Goal: Obtain resource: Download file/media

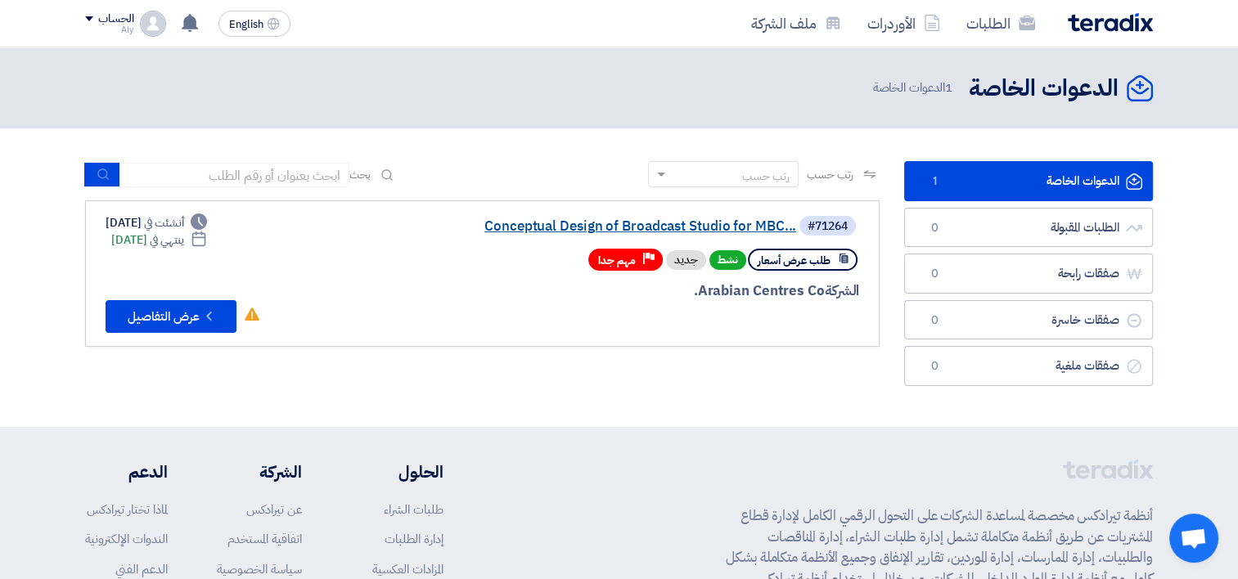
click at [652, 227] on link "Conceptual Design of Broadcast Studio for MBC..." at bounding box center [632, 226] width 327 height 15
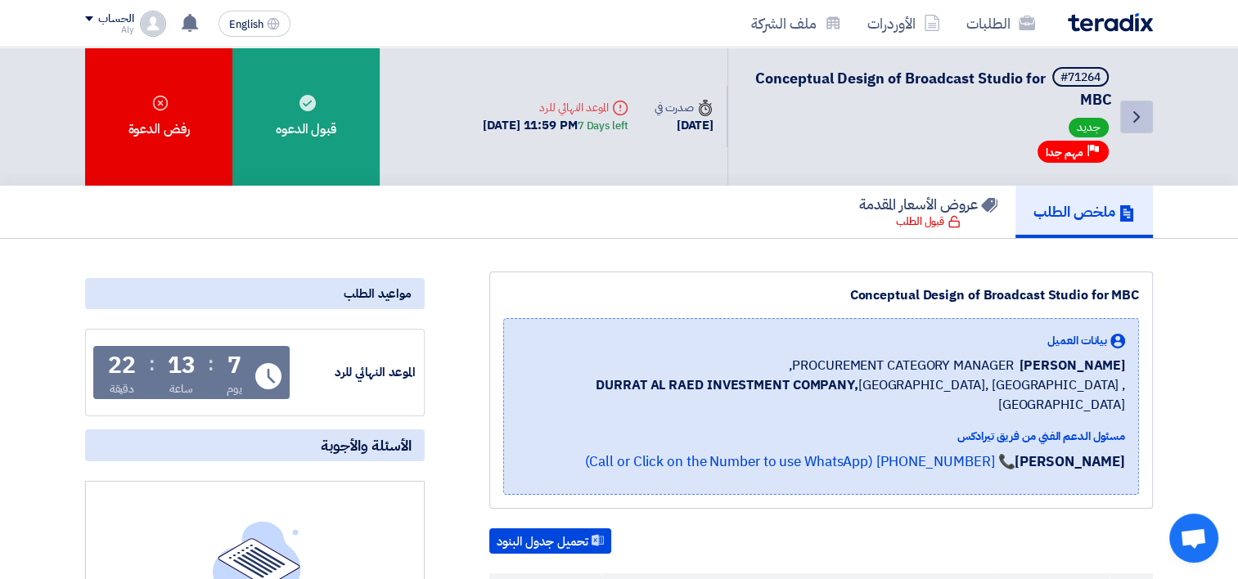
click at [1136, 114] on use at bounding box center [1136, 116] width 7 height 11
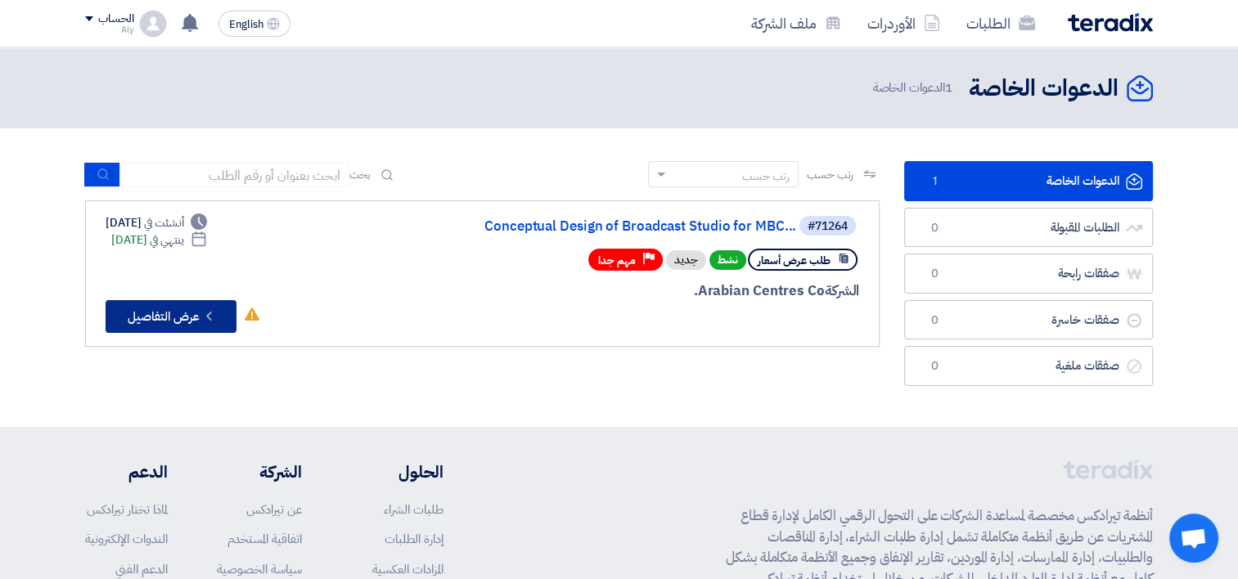
click at [189, 317] on button "Check details عرض التفاصيل" at bounding box center [171, 316] width 131 height 33
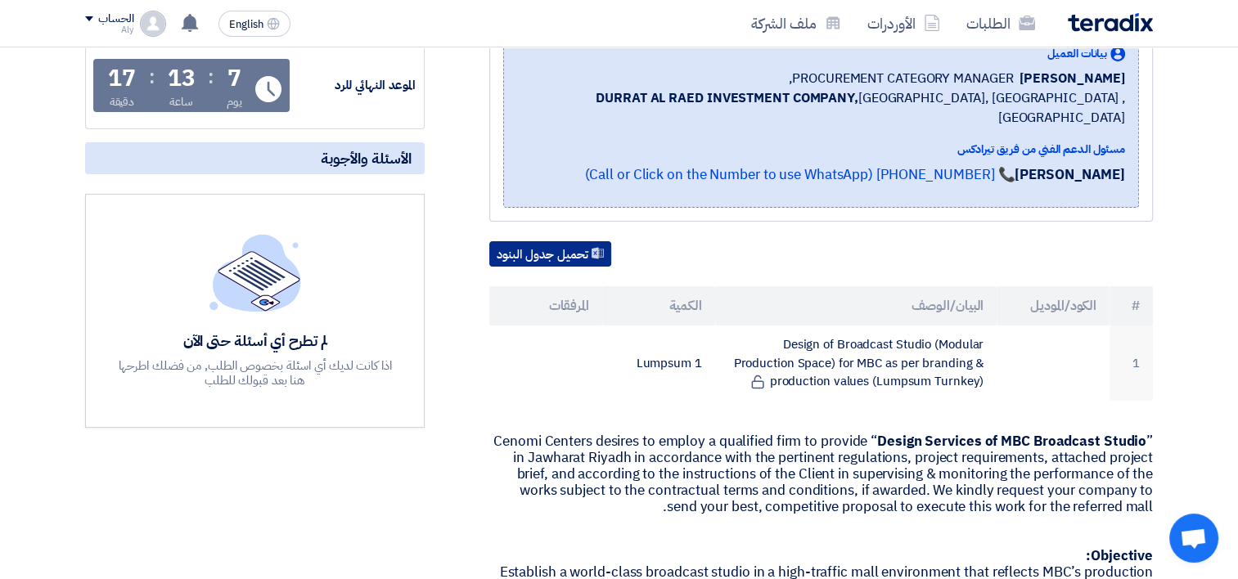
scroll to position [245, 0]
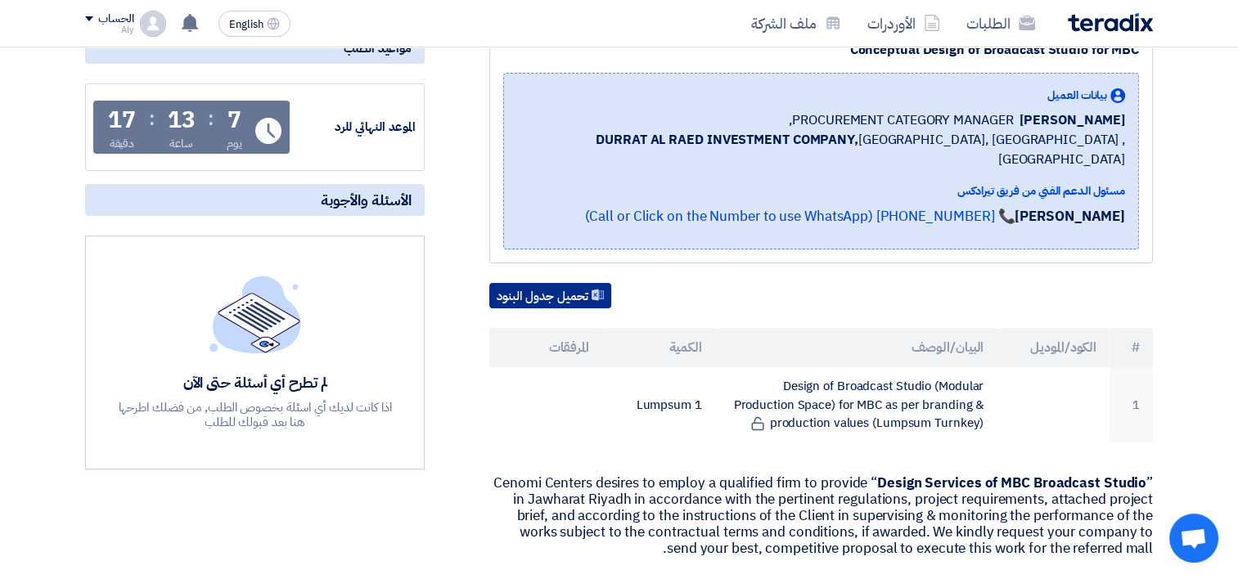
click at [559, 283] on button "تحميل جدول البنود" at bounding box center [550, 296] width 122 height 26
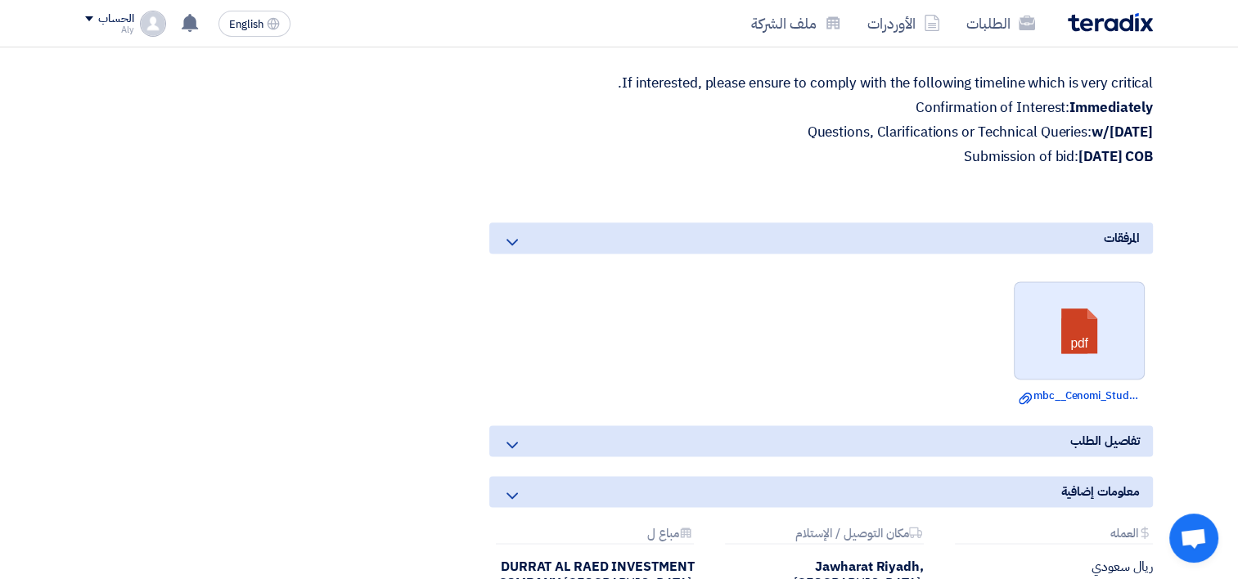
scroll to position [2045, 0]
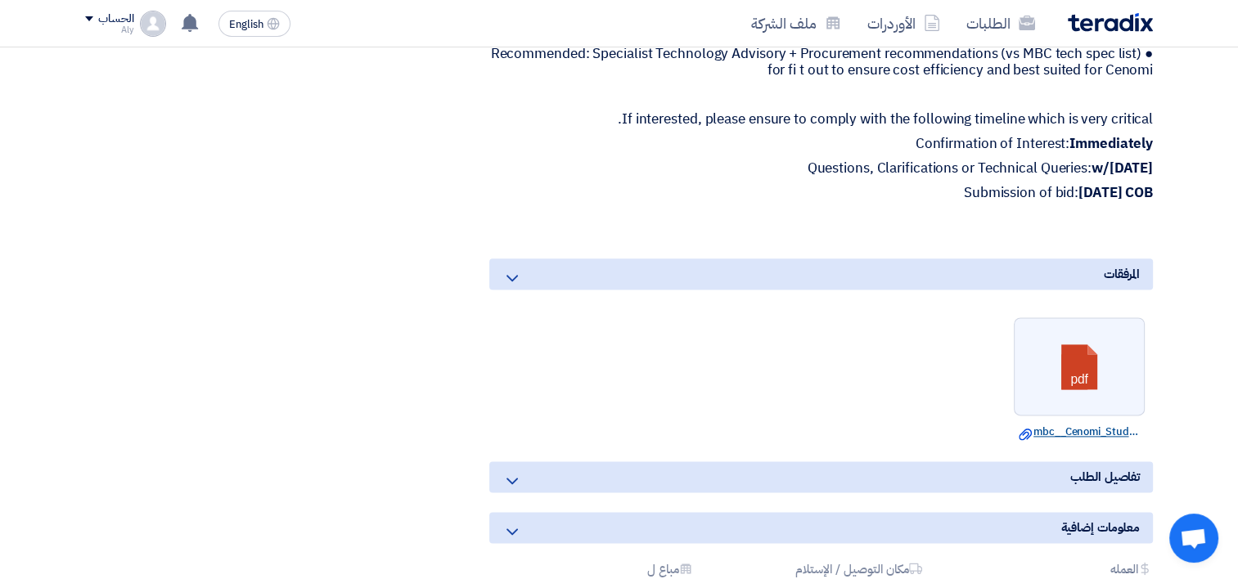
click at [1107, 424] on link "Download file mbc__Cenomi_Studio_design_Brief.pdf" at bounding box center [1079, 432] width 121 height 16
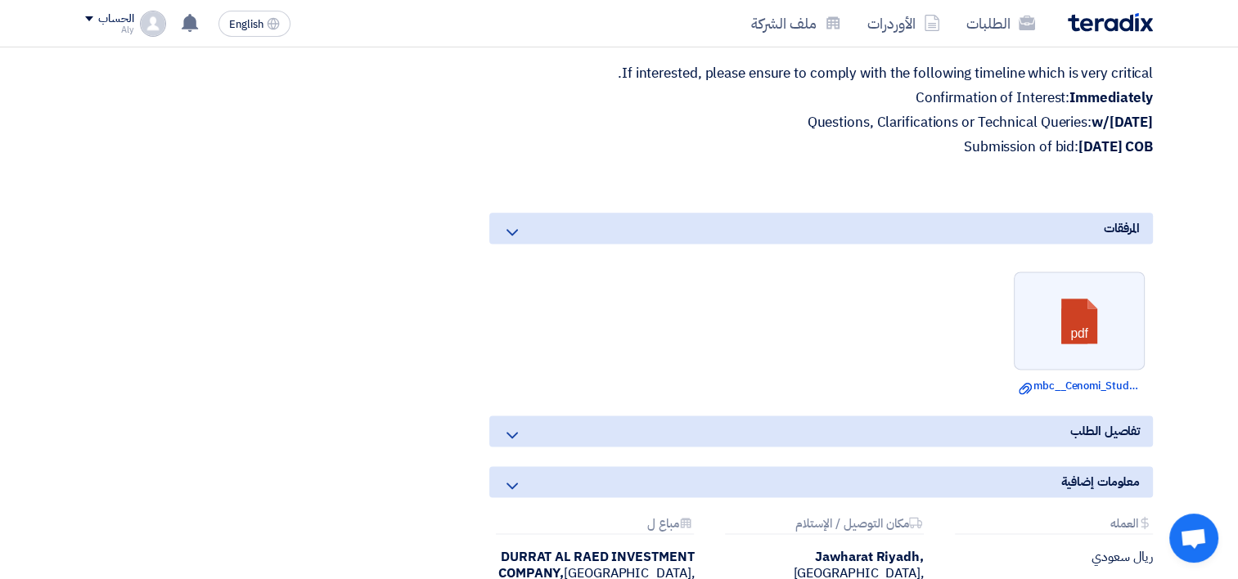
scroll to position [2127, 0]
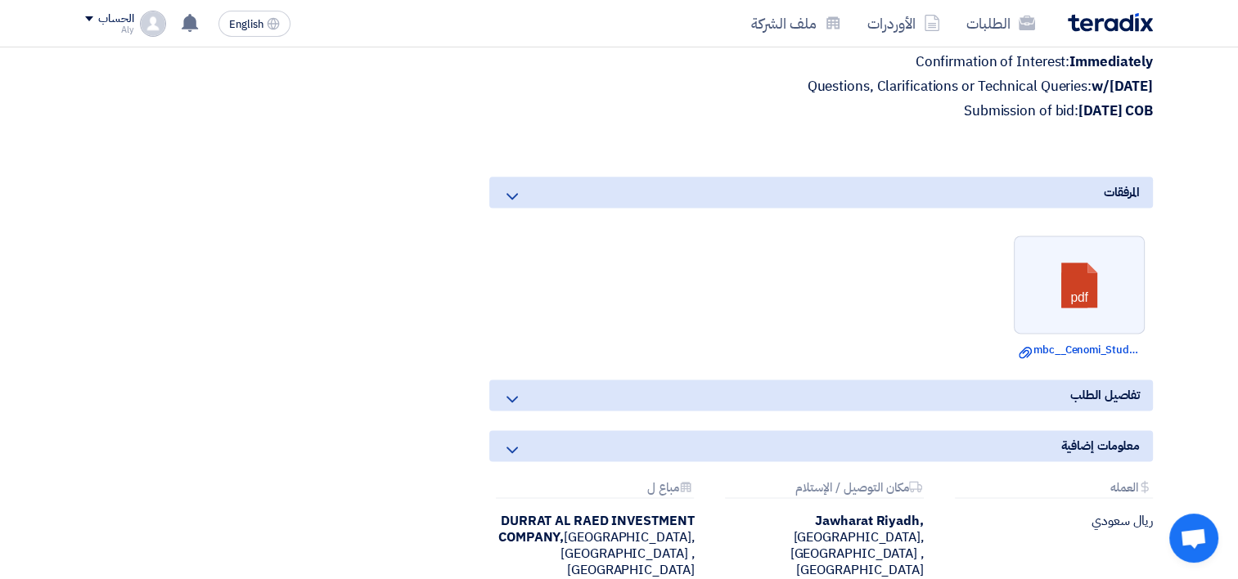
click at [516, 396] on use at bounding box center [511, 399] width 11 height 7
click at [511, 396] on use at bounding box center [511, 399] width 11 height 7
click at [511, 389] on icon at bounding box center [512, 399] width 20 height 20
click at [511, 440] on icon at bounding box center [512, 450] width 20 height 20
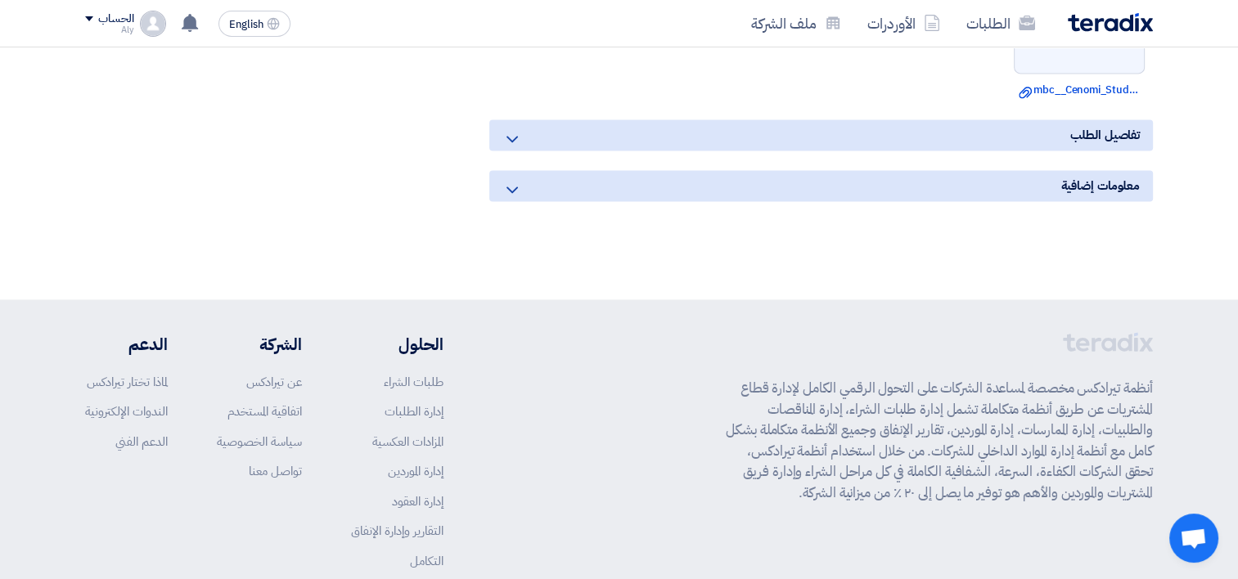
scroll to position [2291, 0]
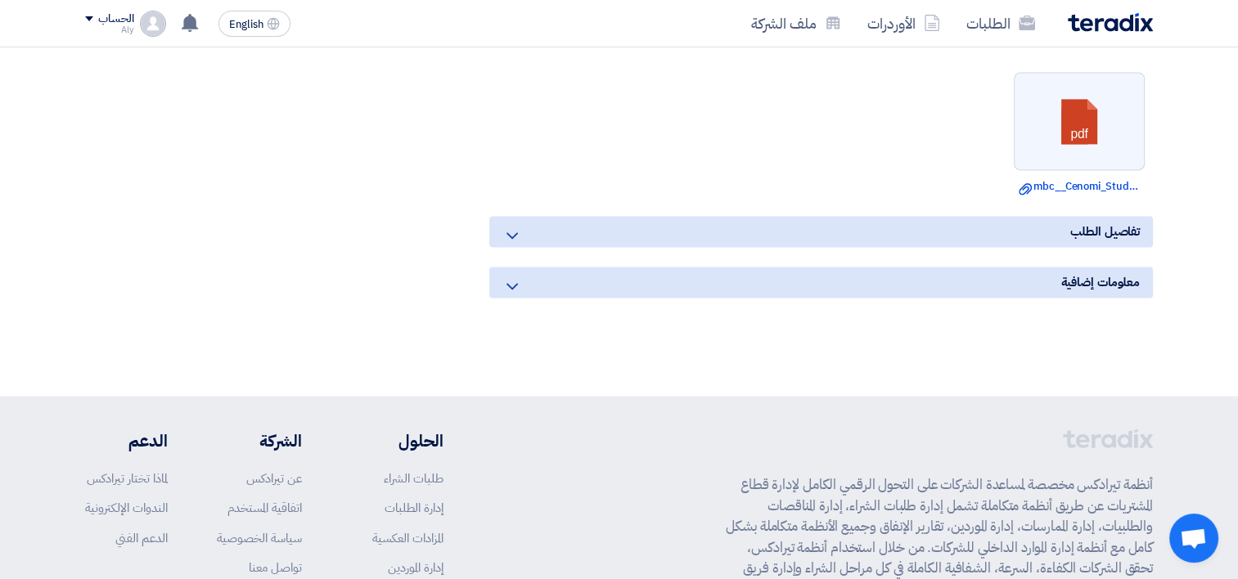
click at [509, 277] on icon at bounding box center [512, 287] width 20 height 20
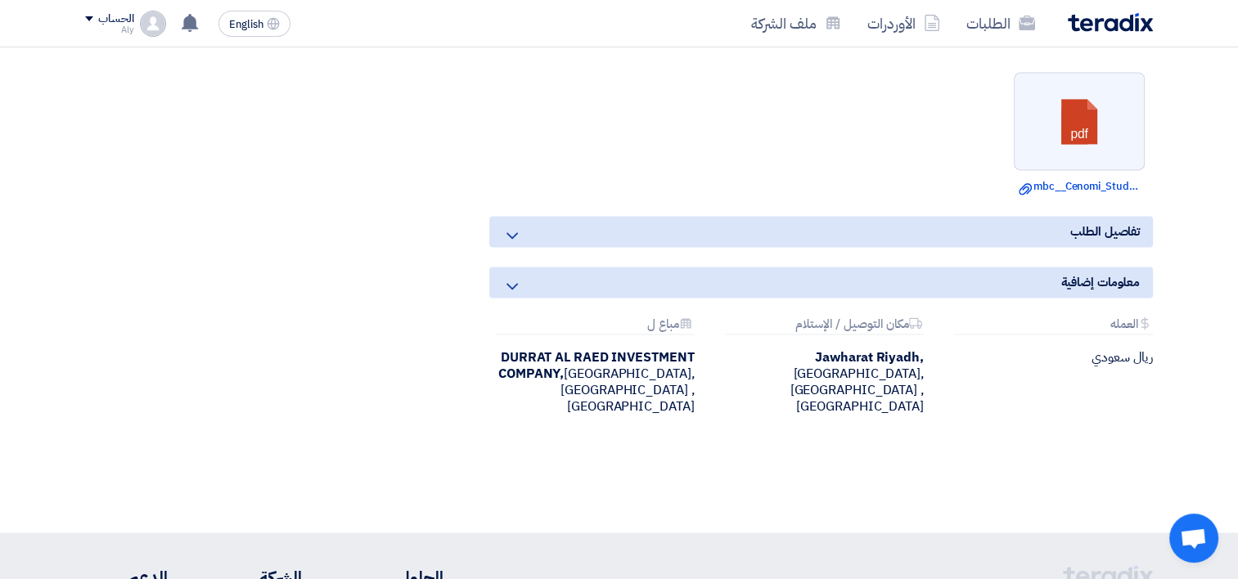
click at [514, 232] on use at bounding box center [511, 235] width 11 height 7
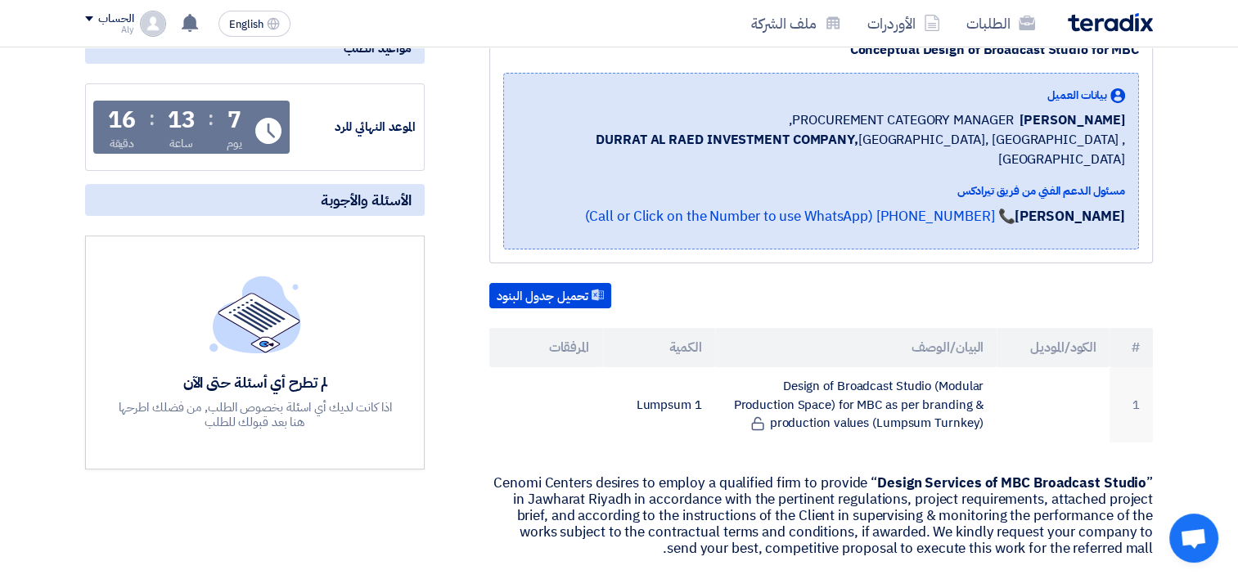
scroll to position [0, 0]
